Goal: Check status: Check status

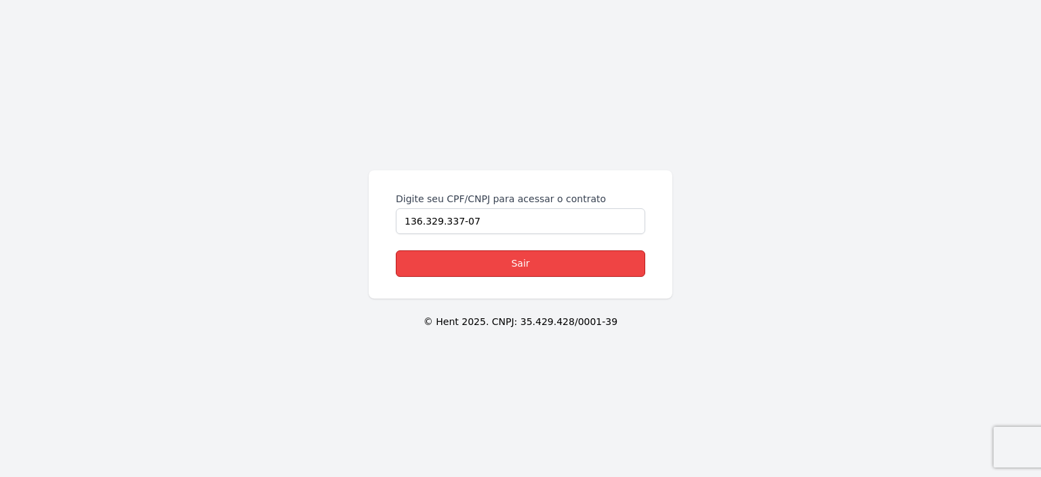
click at [530, 260] on link "Sair" at bounding box center [520, 263] width 249 height 26
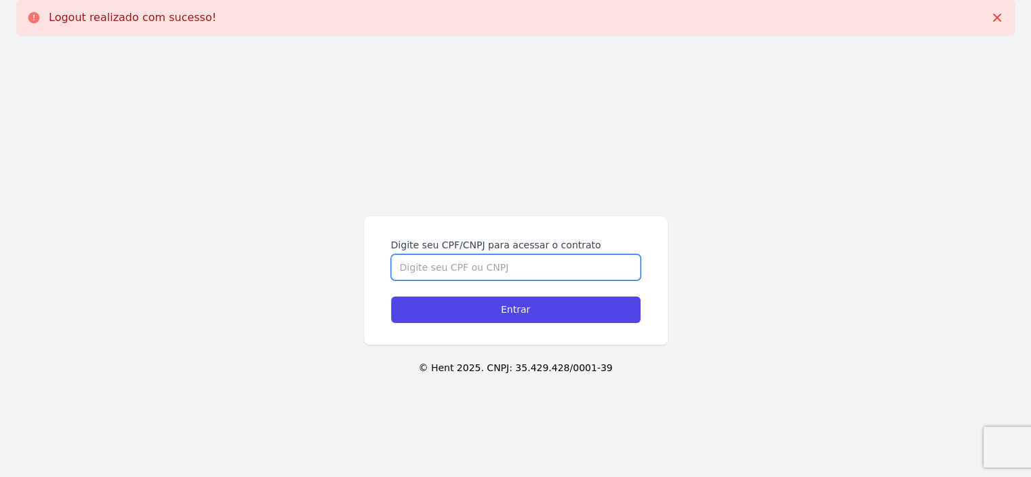
click at [428, 262] on input "Digite seu CPF/CNPJ para acessar o contrato" at bounding box center [515, 267] width 249 height 26
click at [450, 266] on input "Digite seu CPF/CNPJ para acessar o contrato" at bounding box center [515, 267] width 249 height 26
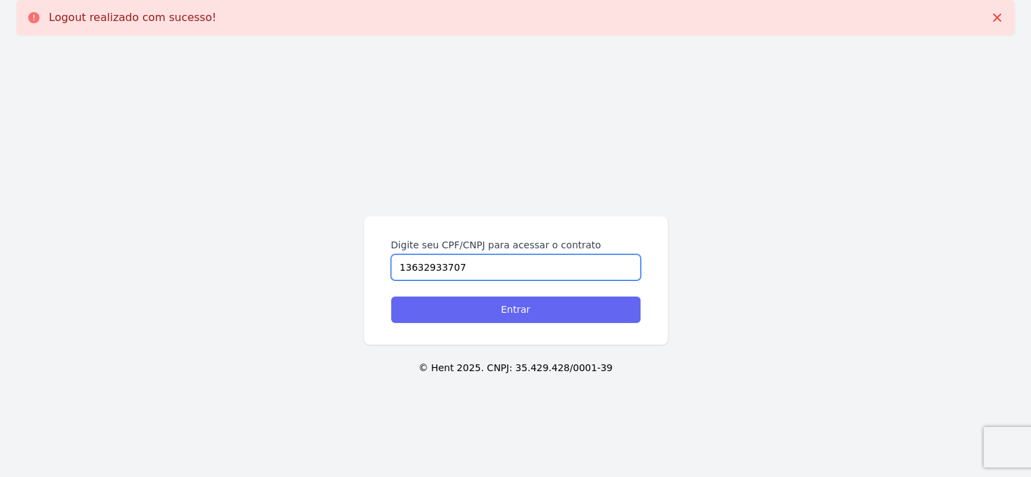
type input "13632933707"
click at [535, 319] on input "Entrar" at bounding box center [515, 309] width 249 height 26
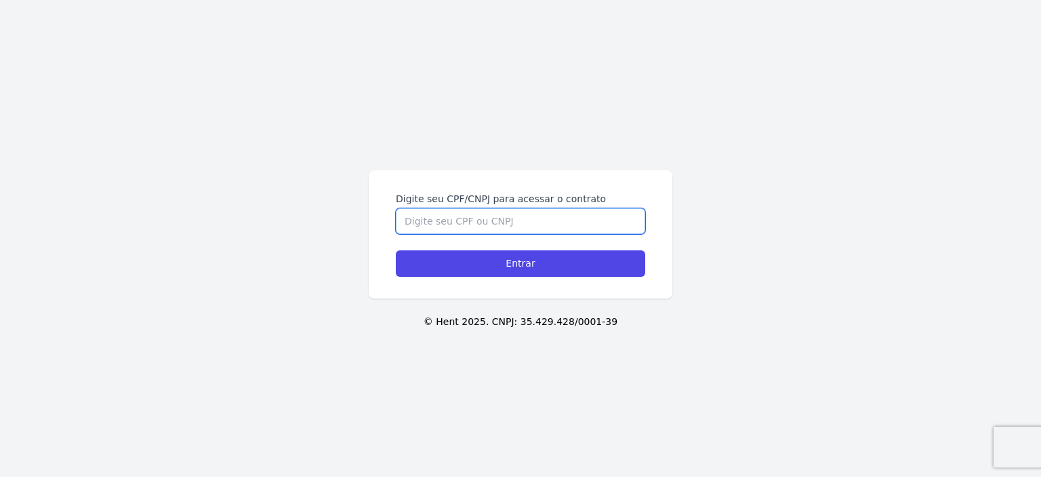
click at [439, 215] on input "Digite seu CPF/CNPJ para acessar o contrato" at bounding box center [520, 221] width 249 height 26
type input "13632933707"
click at [396, 250] on input "Entrar" at bounding box center [520, 263] width 249 height 26
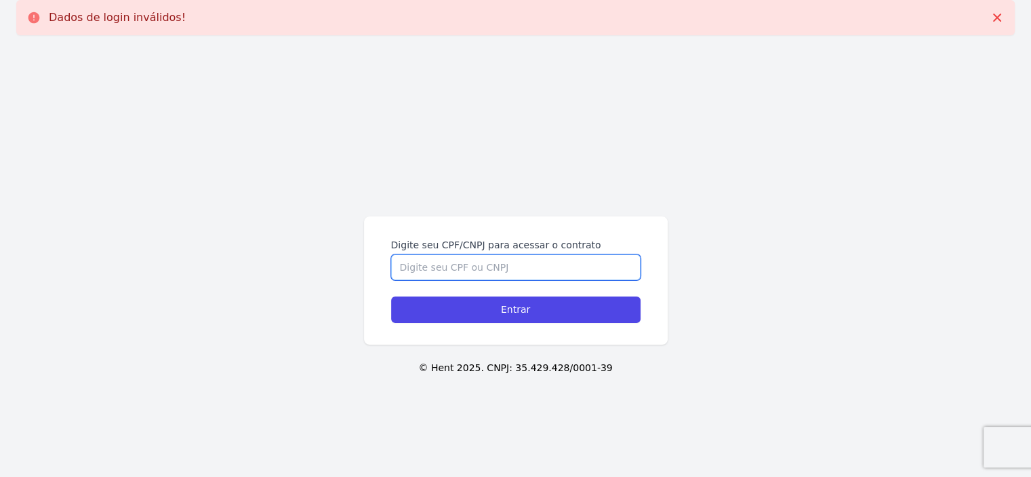
click at [449, 274] on input "Digite seu CPF/CNPJ para acessar o contrato" at bounding box center [515, 267] width 249 height 26
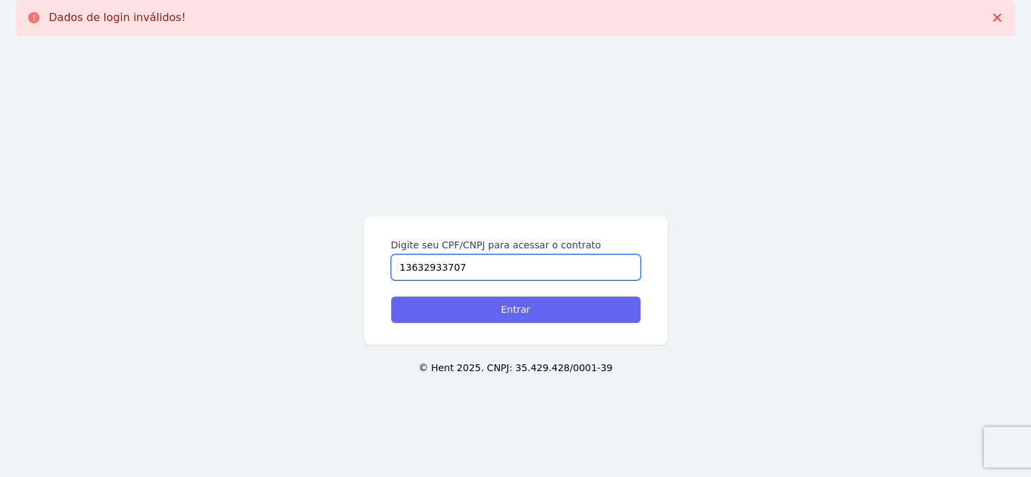
type input "13632933707"
click at [529, 314] on input "Entrar" at bounding box center [515, 309] width 249 height 26
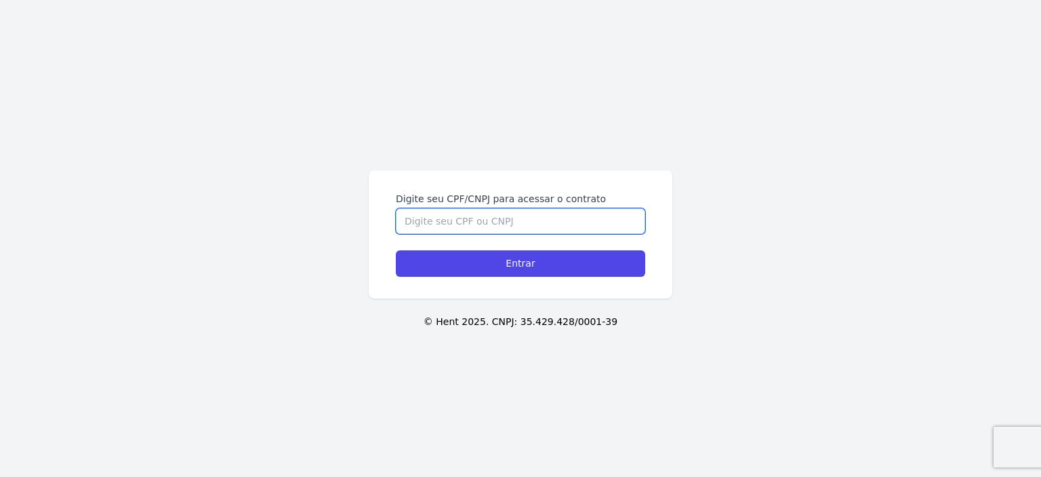
click at [423, 219] on input "Digite seu CPF/CNPJ para acessar o contrato" at bounding box center [520, 221] width 249 height 26
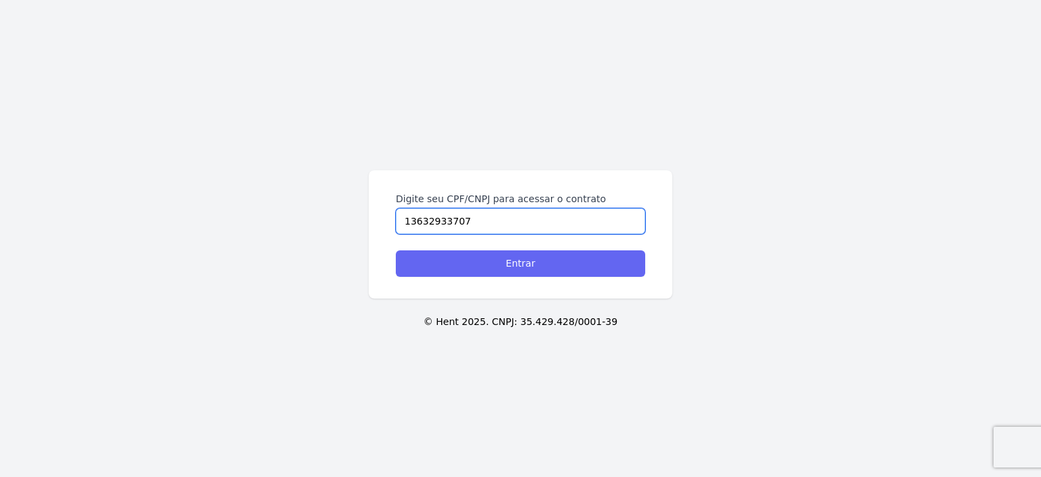
type input "13632933707"
click at [473, 257] on input "Entrar" at bounding box center [520, 263] width 249 height 26
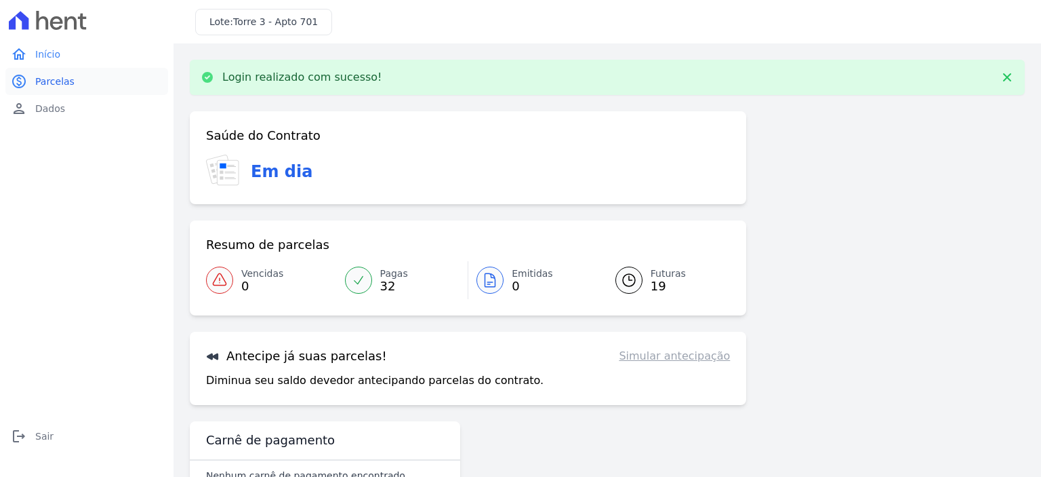
click at [57, 86] on span "Parcelas" at bounding box center [54, 82] width 39 height 14
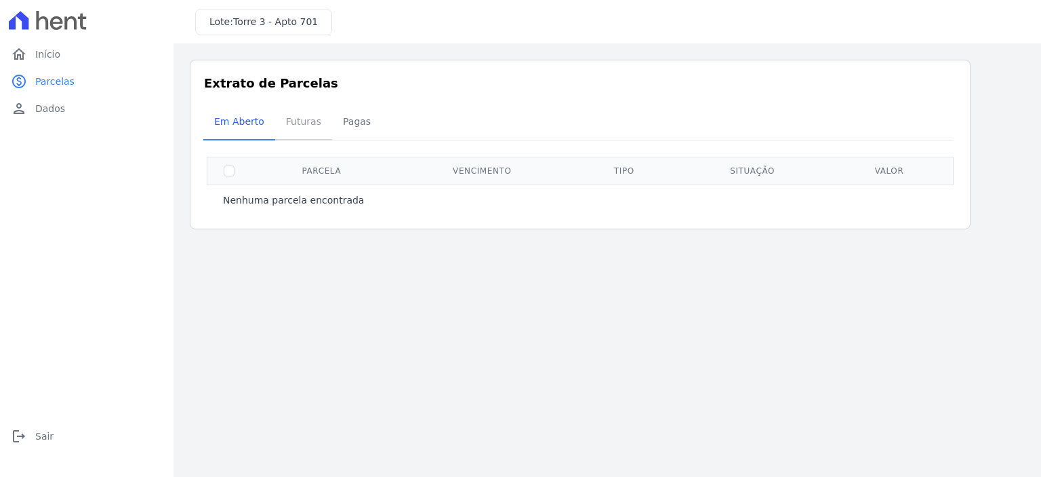
click at [313, 128] on span "Futuras" at bounding box center [304, 121] width 52 height 27
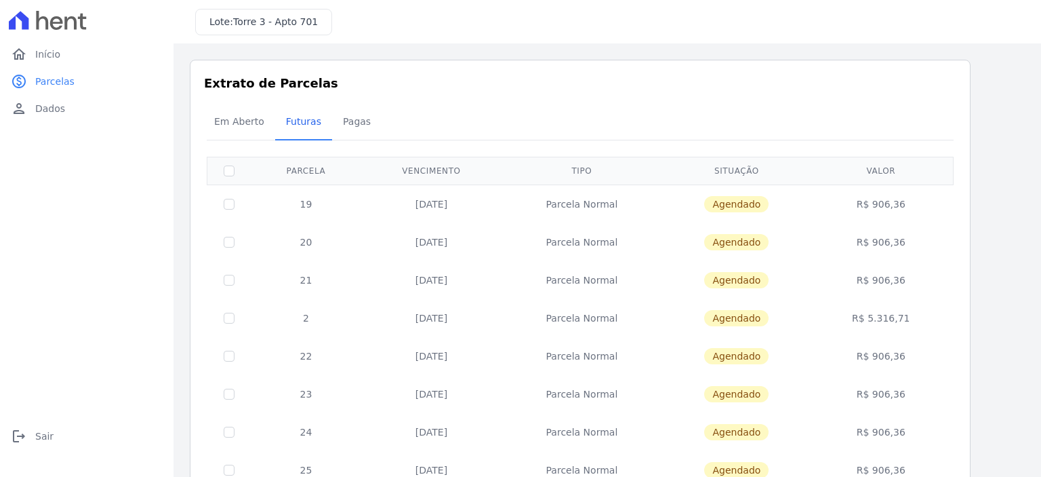
drag, startPoint x: 925, startPoint y: 398, endPoint x: 298, endPoint y: 198, distance: 658.2
copy tbody "19 [DATE] Parcela Normal Agendado R$ 906,36 20 [DATE] Parcela Normal Agendado R…"
click at [73, 48] on link "home Início" at bounding box center [86, 54] width 163 height 27
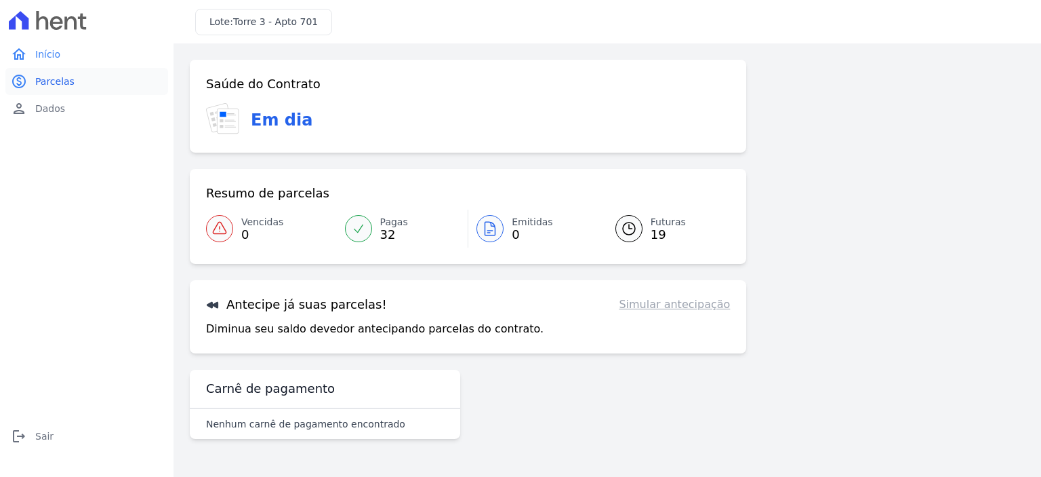
click at [99, 82] on link "paid Parcelas" at bounding box center [86, 81] width 163 height 27
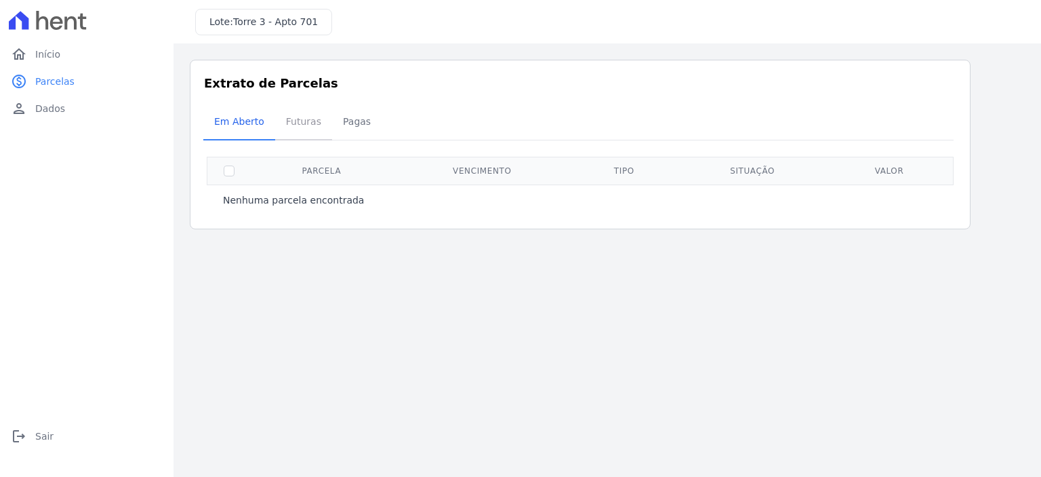
click at [305, 127] on span "Futuras" at bounding box center [304, 121] width 52 height 27
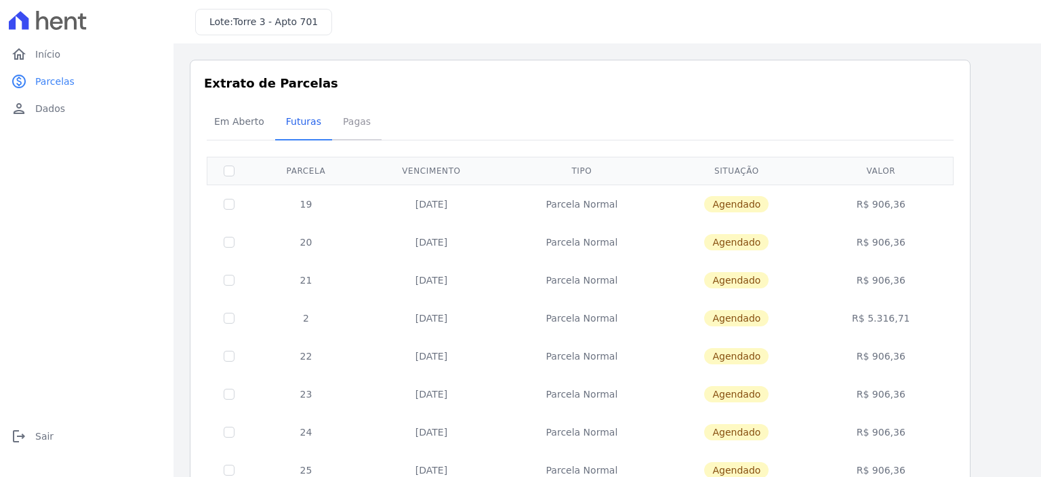
click at [345, 127] on span "Pagas" at bounding box center [357, 121] width 44 height 27
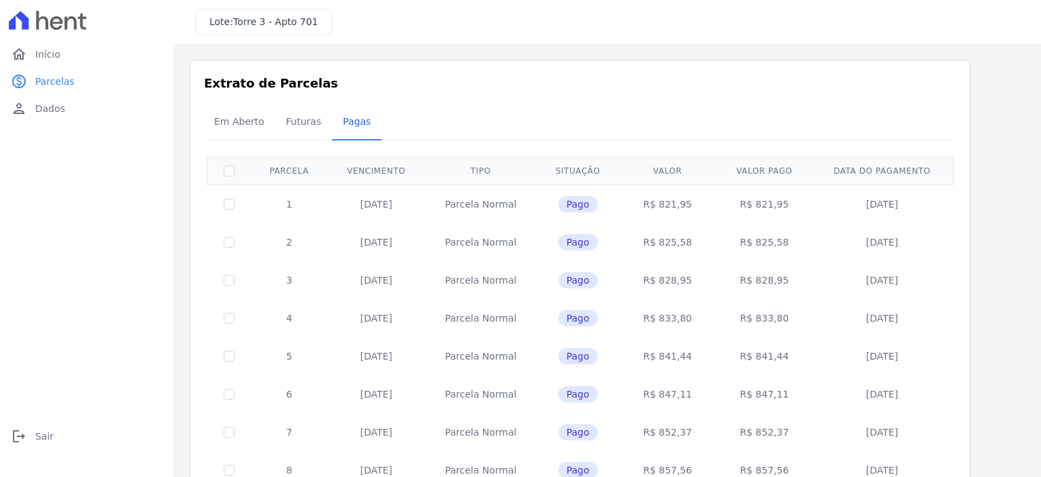
drag, startPoint x: 915, startPoint y: 377, endPoint x: 277, endPoint y: 203, distance: 661.9
copy tbody "1 [DATE] [GEOGRAPHIC_DATA]$ 821,95 R$ 821,95 [DATE] 2 [DATE] [GEOGRAPHIC_DATA]$…"
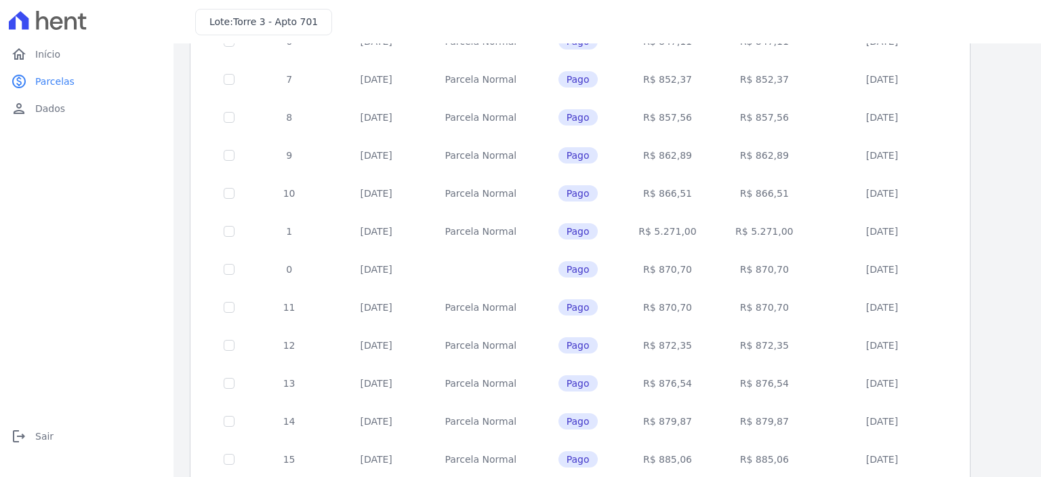
scroll to position [544, 0]
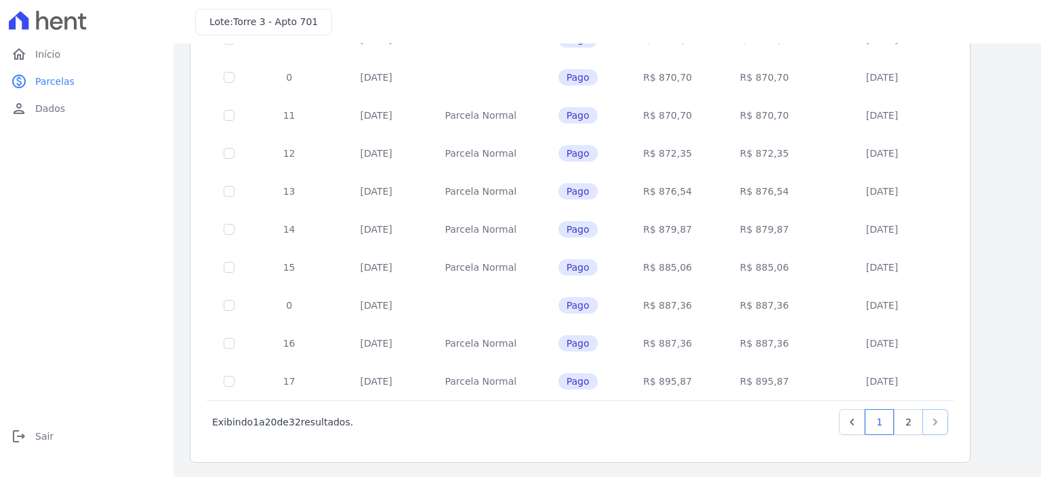
click at [933, 422] on icon "Next" at bounding box center [936, 422] width 14 height 14
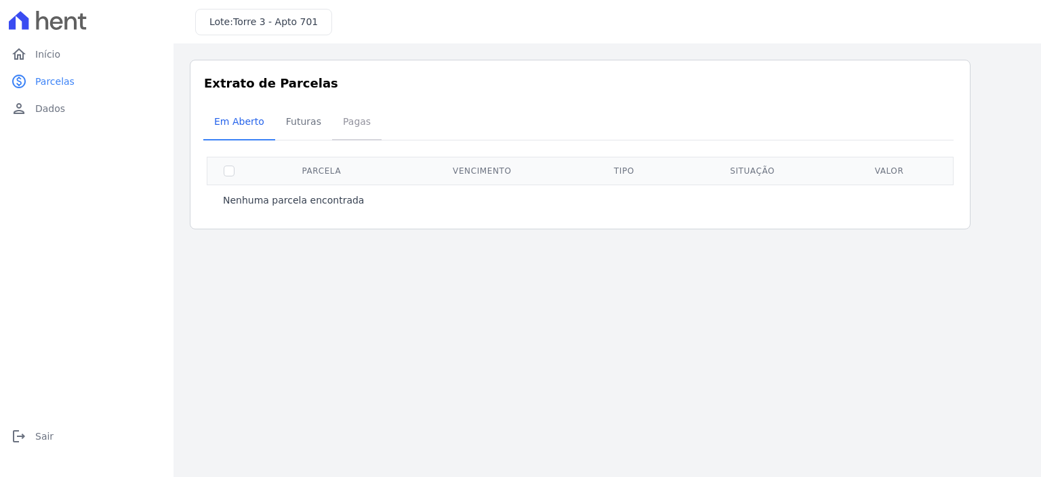
click at [346, 121] on span "Pagas" at bounding box center [357, 121] width 44 height 27
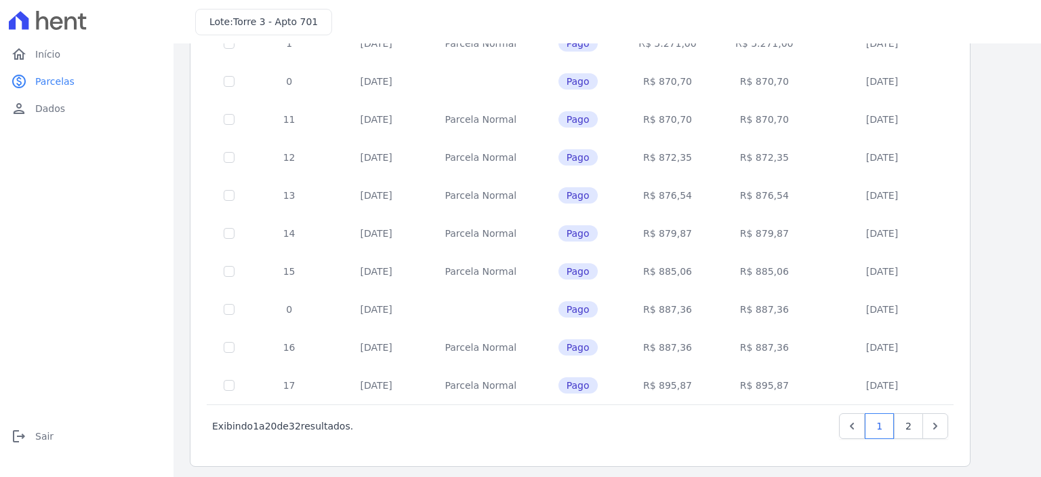
scroll to position [544, 0]
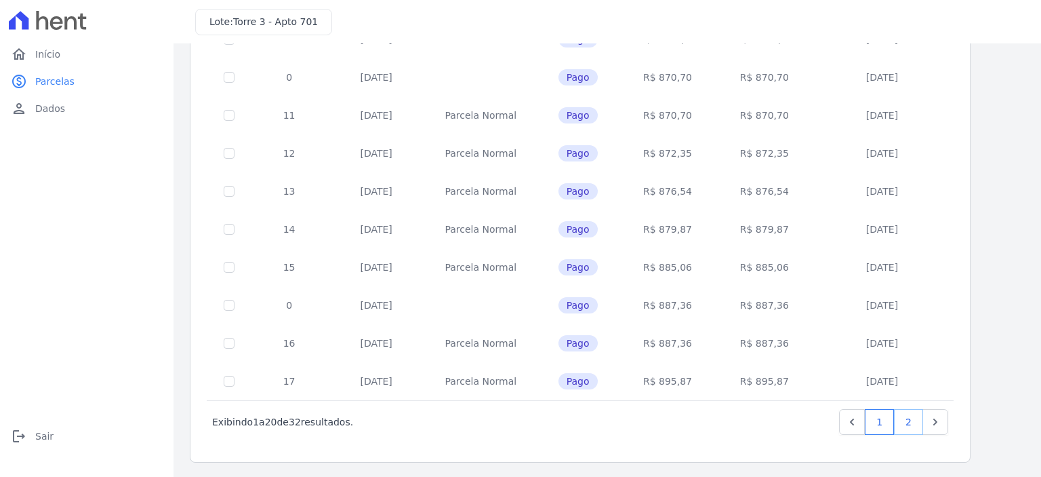
click at [912, 423] on link "2" at bounding box center [908, 422] width 29 height 26
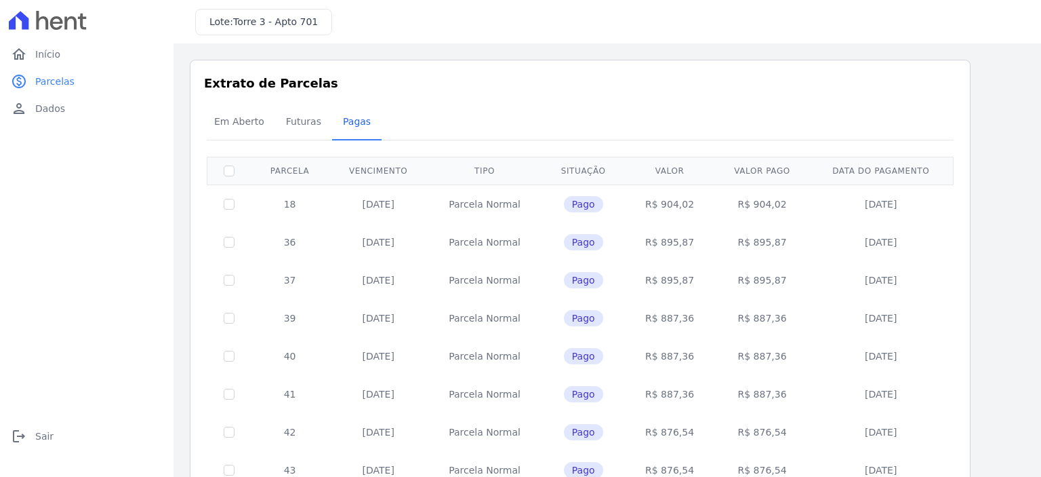
drag, startPoint x: 919, startPoint y: 382, endPoint x: 283, endPoint y: 213, distance: 658.6
click at [283, 213] on tbody "18 [DATE] [GEOGRAPHIC_DATA] Pago R$ 904,02 R$ 904,02 [DATE] 36 [DATE] [GEOGRAPH…" at bounding box center [580, 412] width 746 height 456
copy tbody "18 [DATE] Parcela Normal Pago R$ 904,02 R$ 904,02 [DATE] 36 [DATE] [GEOGRAPHIC_…"
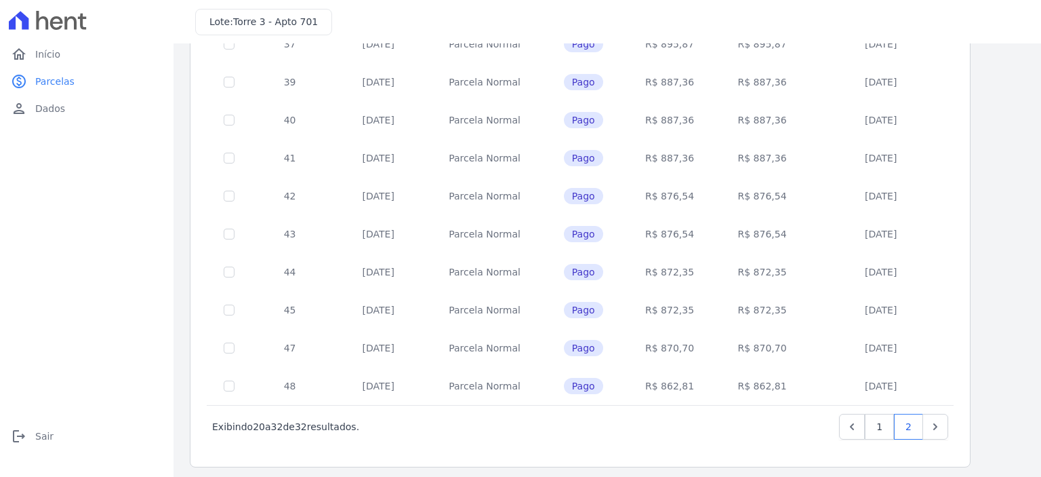
scroll to position [241, 0]
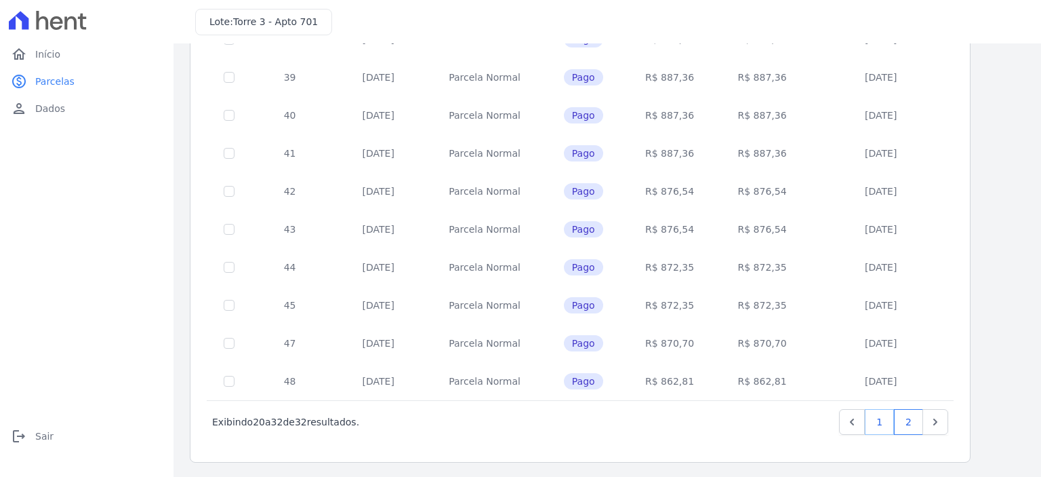
click at [874, 422] on link "1" at bounding box center [879, 422] width 29 height 26
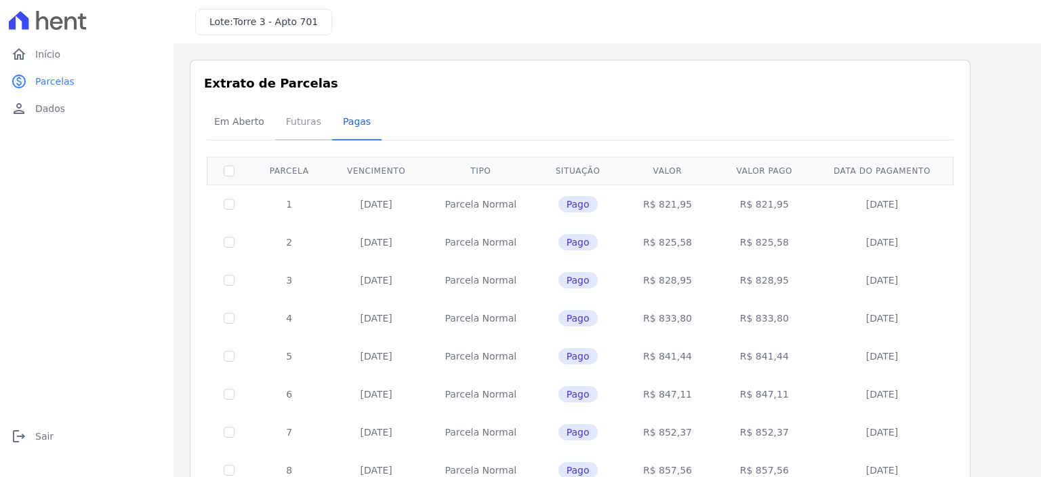
click at [281, 121] on span "Futuras" at bounding box center [304, 121] width 52 height 27
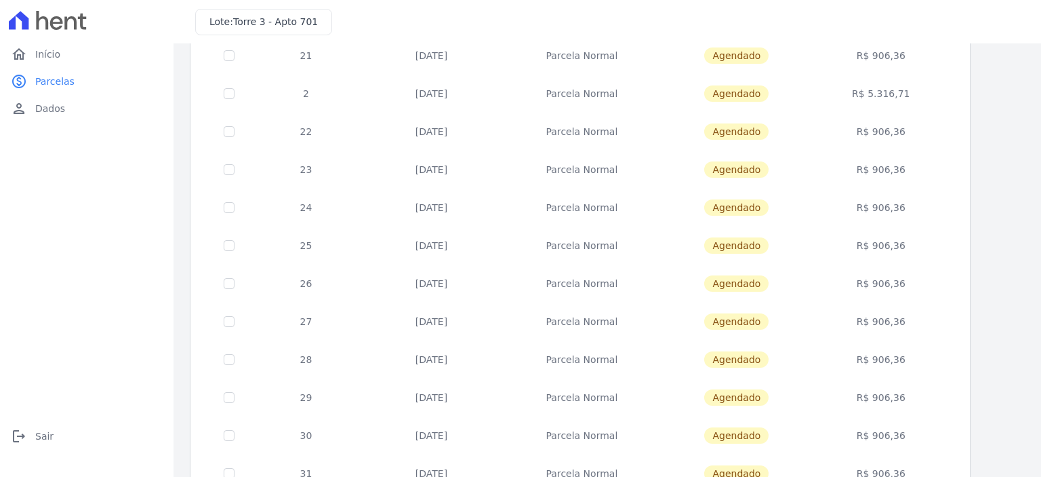
scroll to position [271, 0]
